Goal: Obtain resource: Download file/media

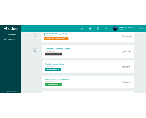
scroll to position [482, 0]
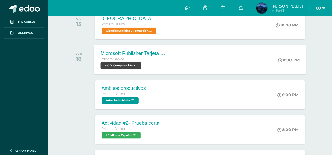
click at [122, 63] on span "TIC´s Computación 'C'" at bounding box center [120, 66] width 40 height 7
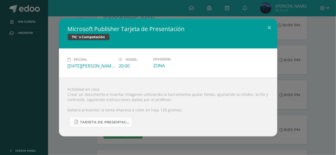
click at [116, 122] on span "TARJETA DE PRESENTACIÓN PRIMERO BÁSICO.pdf" at bounding box center [104, 122] width 49 height 4
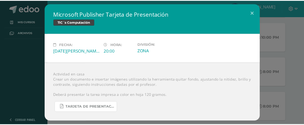
scroll to position [0, 0]
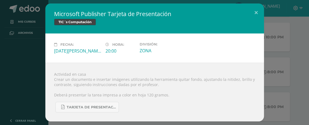
click at [265, 36] on div "Microsoft Publisher Tarjeta de Presentación TIC´s Computación Fecha: [DATE][PER…" at bounding box center [154, 63] width 304 height 118
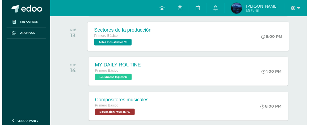
scroll to position [442, 0]
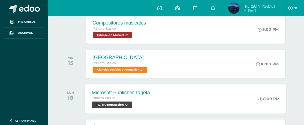
click at [175, 100] on div "Microsoft Publisher Tarjeta de Presentación Primero Básico TIC´s Computación 'C…" at bounding box center [185, 99] width 201 height 29
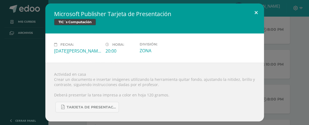
click at [253, 11] on button at bounding box center [256, 13] width 16 height 19
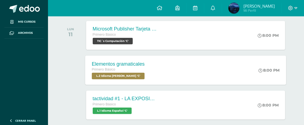
scroll to position [87, 0]
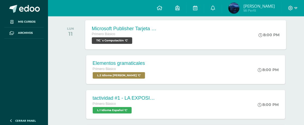
click at [210, 42] on div "Microsoft Publisher Tarjeta de invitación Primero Básico TIC´s Computación 'C' …" at bounding box center [185, 34] width 201 height 29
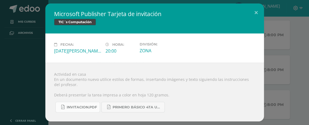
click at [68, 108] on span "INVITACION.pdf" at bounding box center [82, 107] width 30 height 4
click at [255, 9] on button at bounding box center [256, 13] width 16 height 19
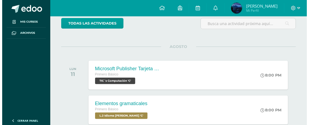
scroll to position [82, 0]
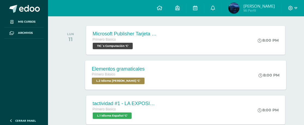
click at [212, 68] on div "Elementos gramaticales Primero Básico L.2 Idioma [PERSON_NAME] 'C' 8:00 PM Elem…" at bounding box center [185, 75] width 201 height 29
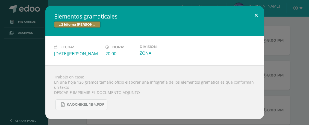
click at [257, 14] on button at bounding box center [256, 15] width 16 height 19
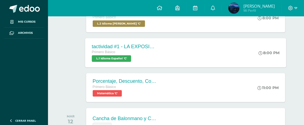
scroll to position [109, 0]
